Goal: Transaction & Acquisition: Download file/media

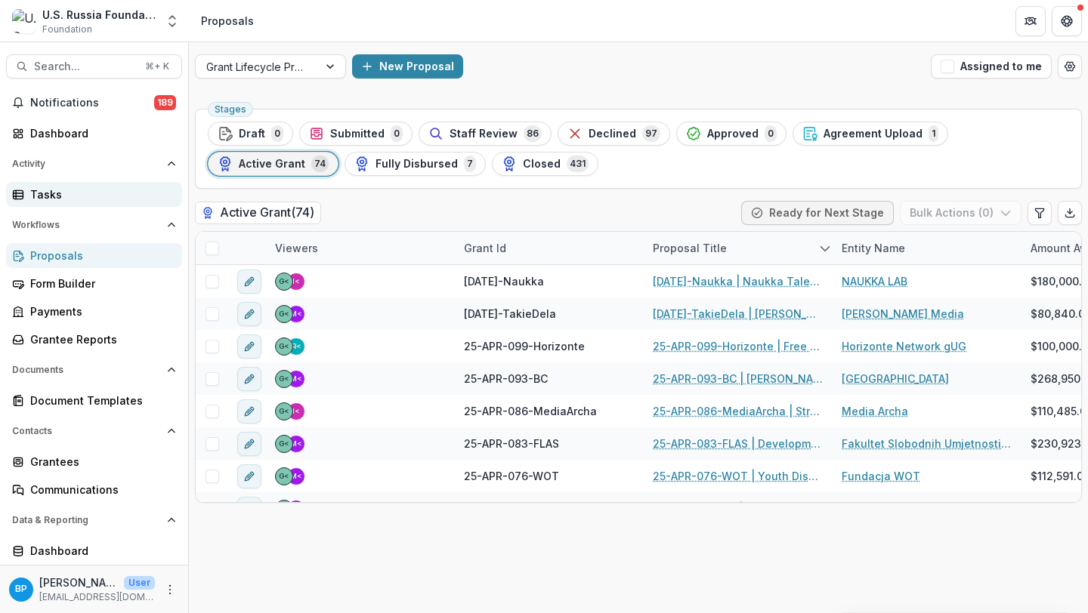
click at [68, 191] on div "Tasks" at bounding box center [100, 195] width 140 height 16
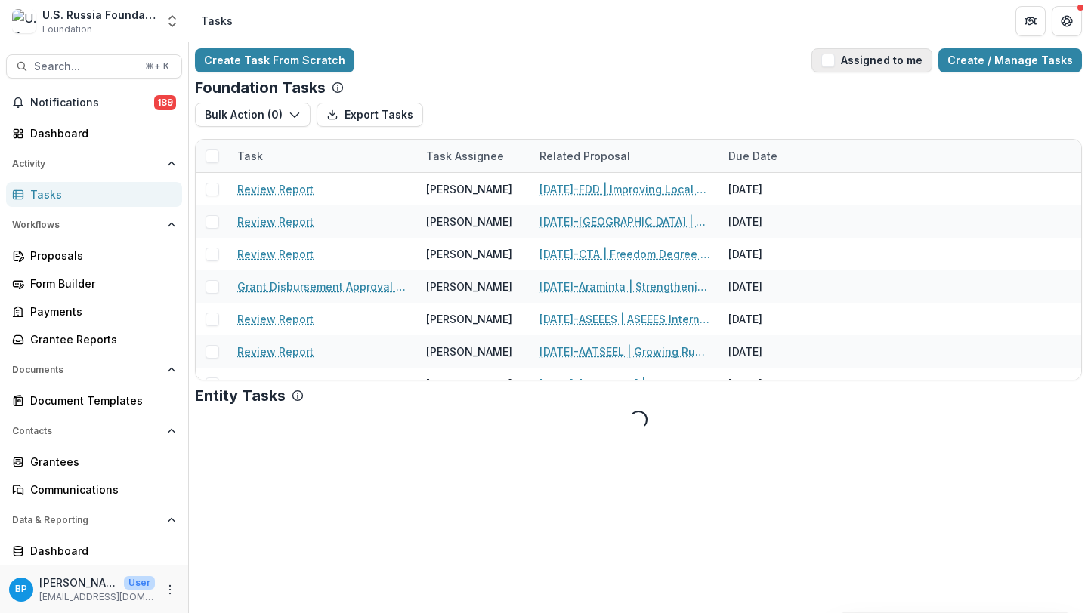
click at [888, 57] on button "Assigned to me" at bounding box center [871, 60] width 121 height 24
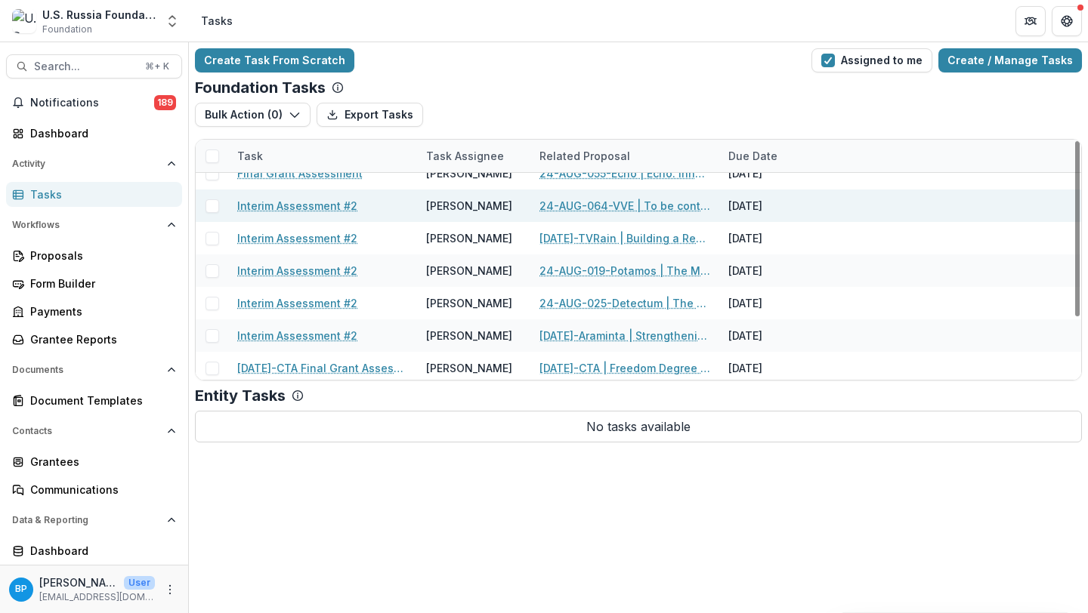
scroll to position [82, 0]
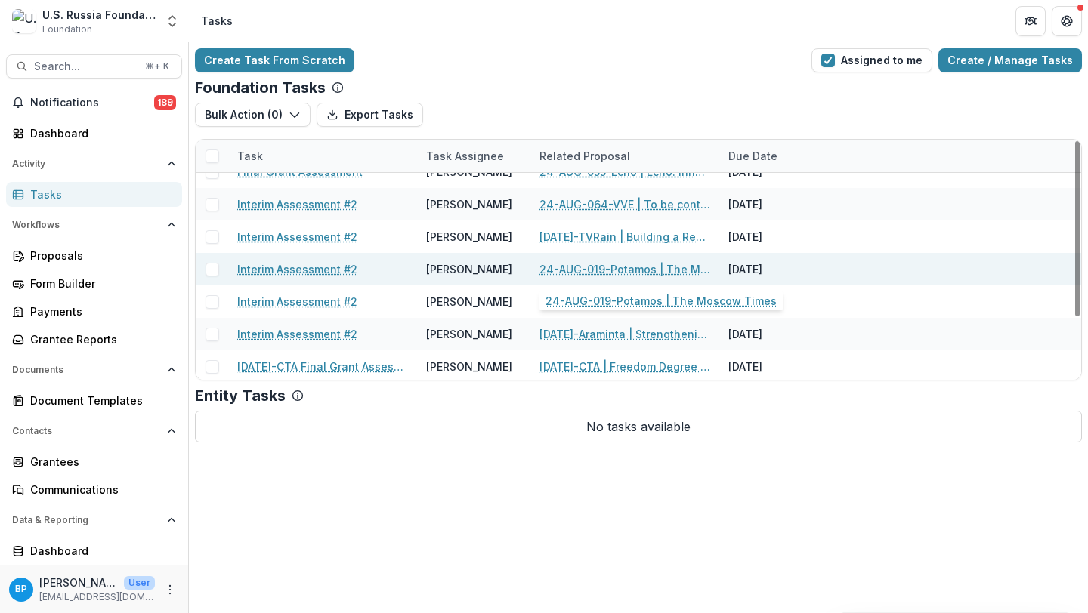
click at [614, 263] on link "24-AUG-019-Potamos | The Moscow Times" at bounding box center [624, 269] width 171 height 16
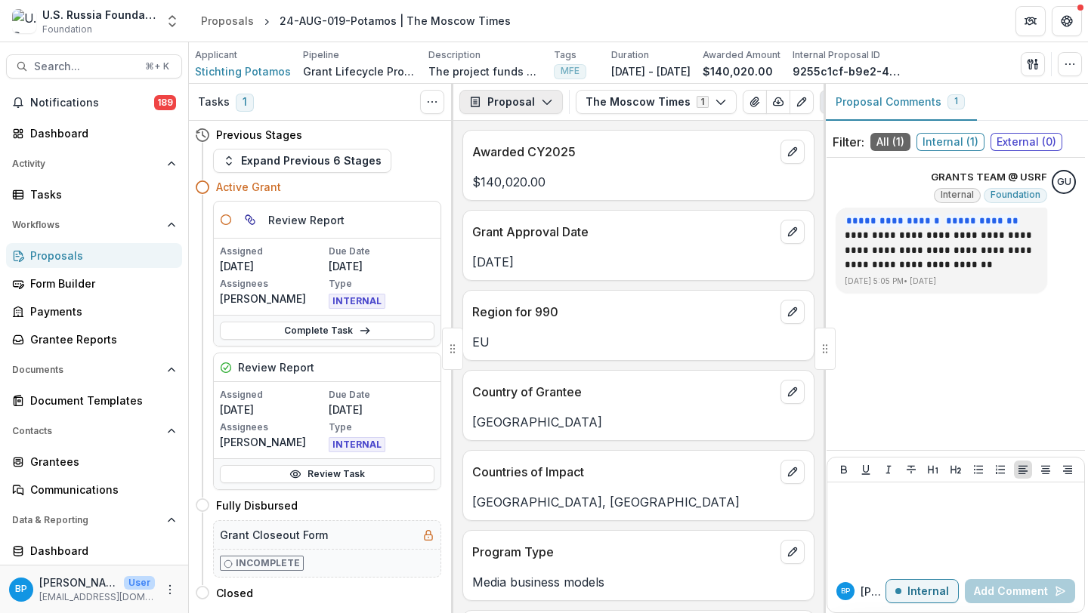
click at [532, 91] on button "Proposal" at bounding box center [511, 102] width 104 height 24
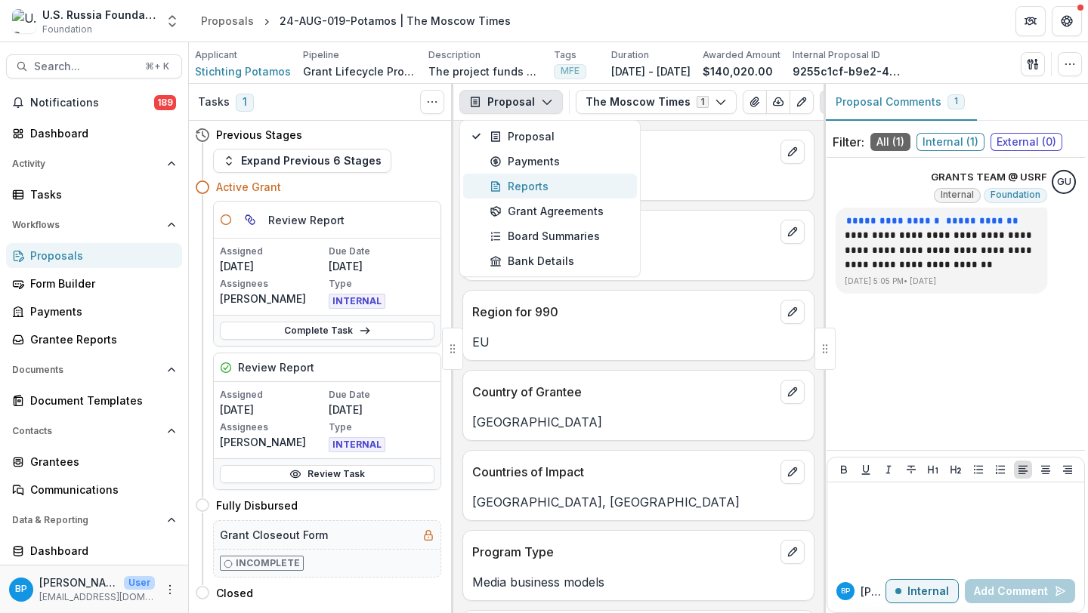
click at [539, 182] on div "Reports" at bounding box center [559, 186] width 138 height 16
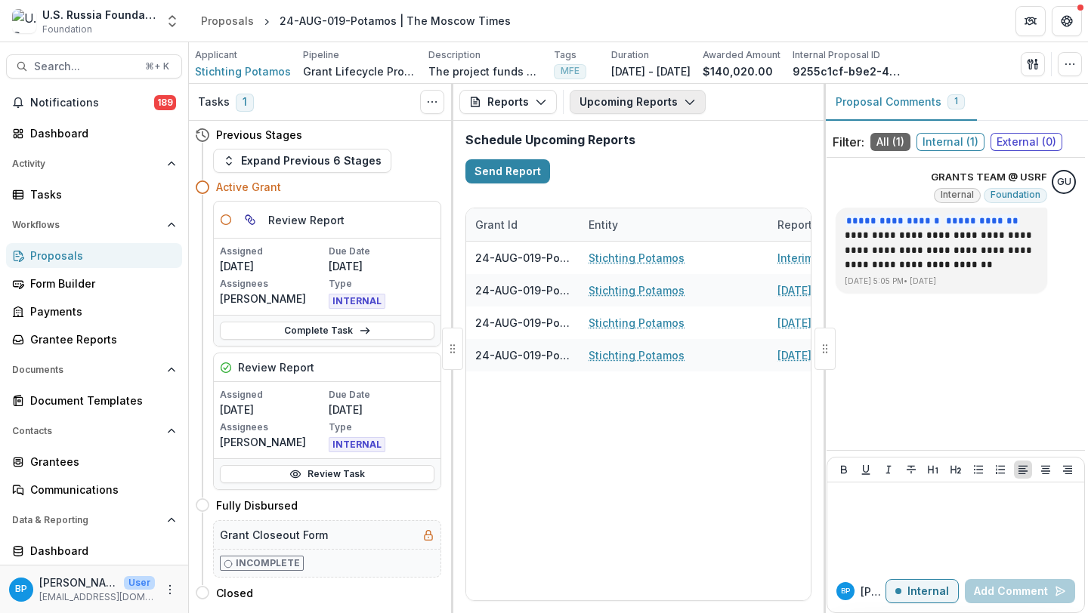
click at [594, 110] on button "Upcoming Reports" at bounding box center [638, 102] width 136 height 24
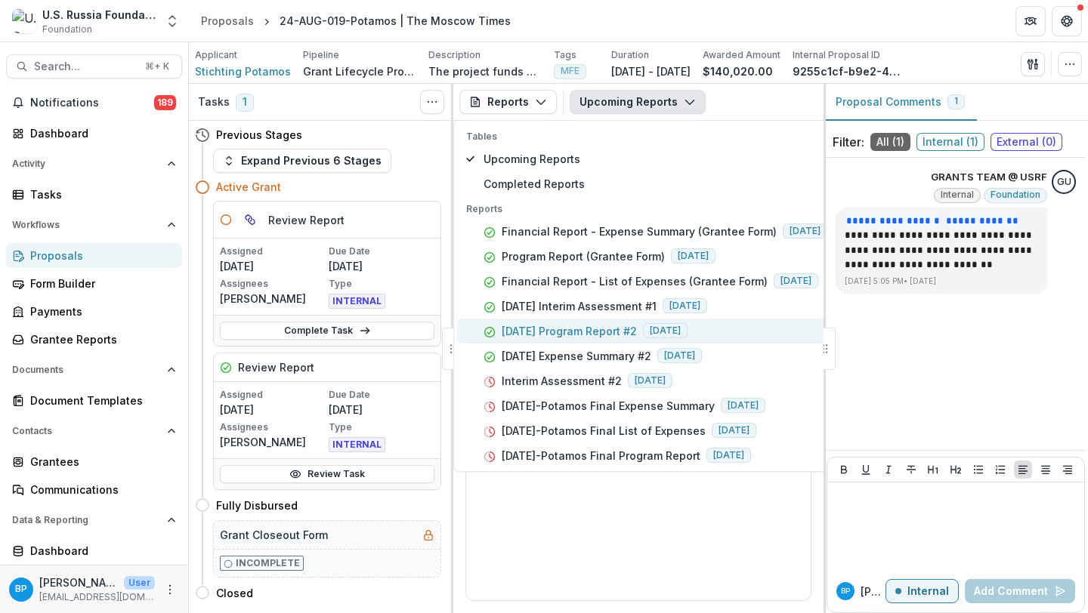
click at [591, 332] on p "[DATE] Program Report #2" at bounding box center [569, 331] width 135 height 16
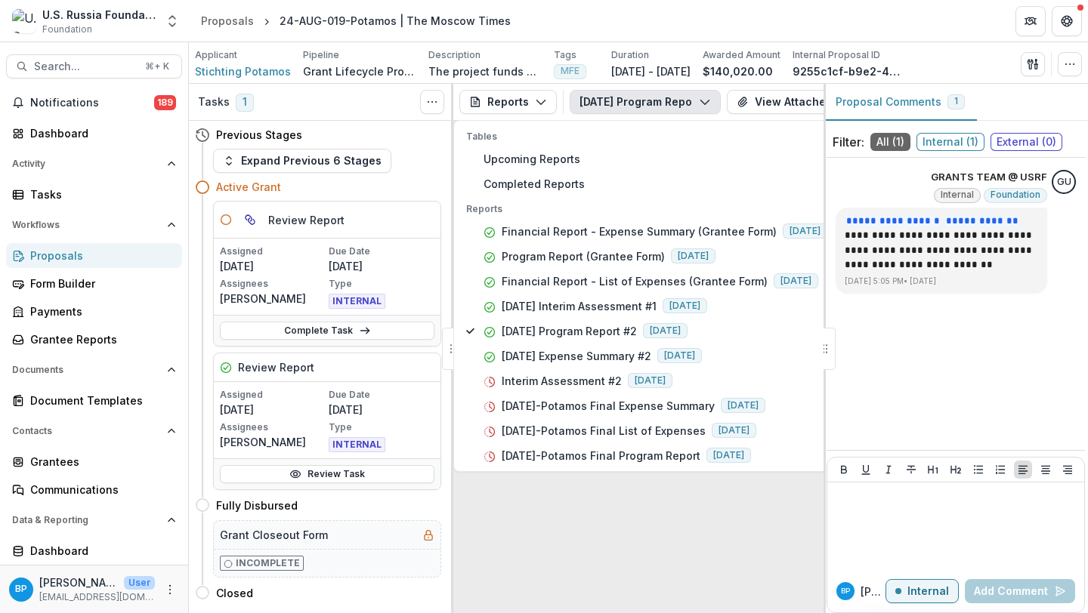
click at [599, 495] on div "Loading..." at bounding box center [638, 392] width 370 height 443
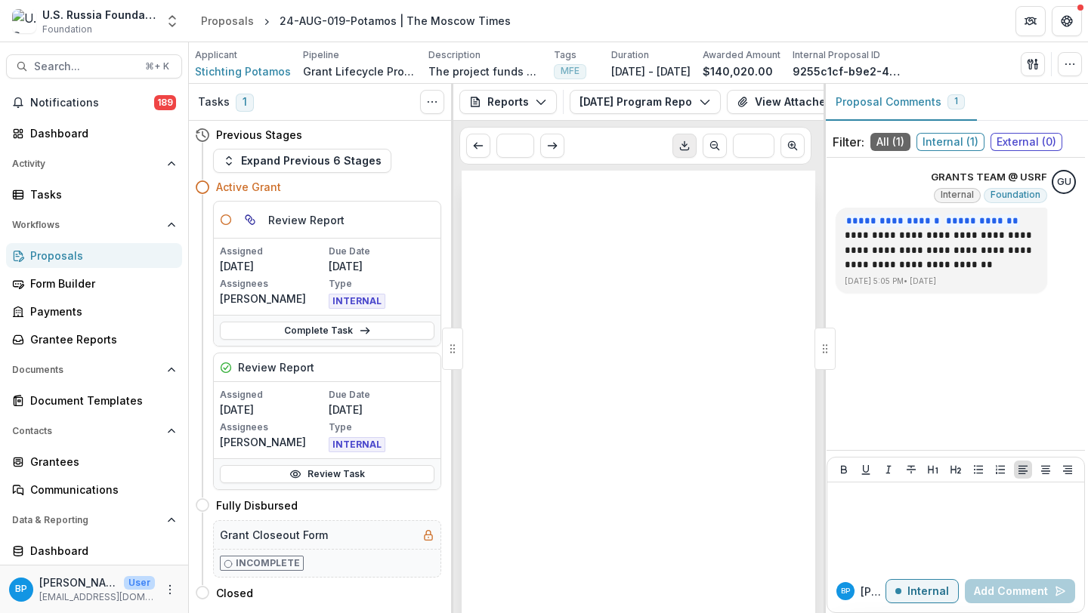
click at [686, 145] on icon "Download PDF" at bounding box center [684, 146] width 12 height 12
